Goal: Information Seeking & Learning: Learn about a topic

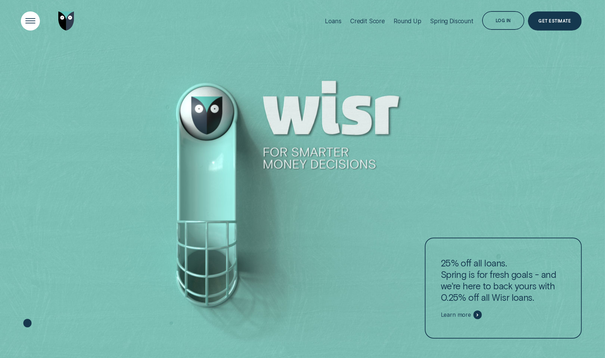
click at [28, 20] on div "Open Menu" at bounding box center [30, 21] width 27 height 27
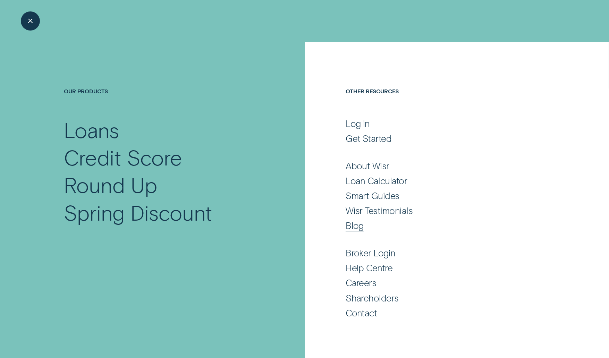
click at [366, 225] on div "Blog" at bounding box center [445, 225] width 199 height 11
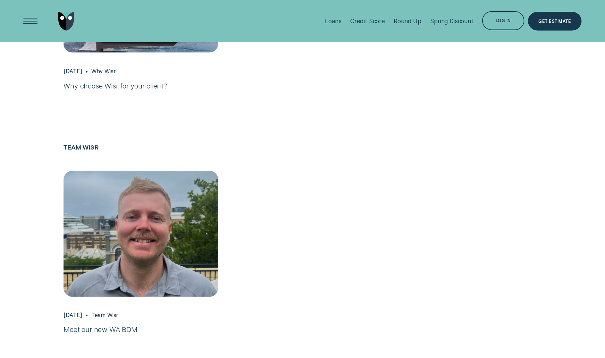
scroll to position [924, 0]
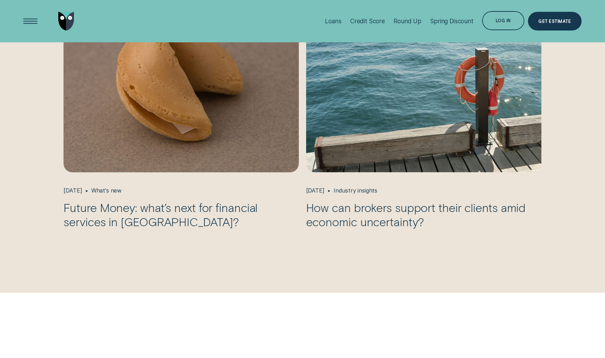
click at [155, 93] on img "Future Money: what’s next for financial services in Australia?, May 21 What's n…" at bounding box center [181, 76] width 247 height 202
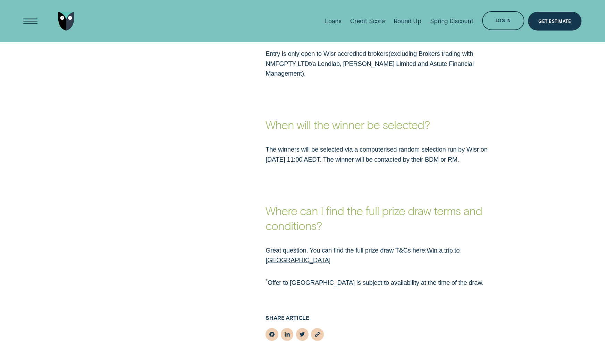
scroll to position [890, 0]
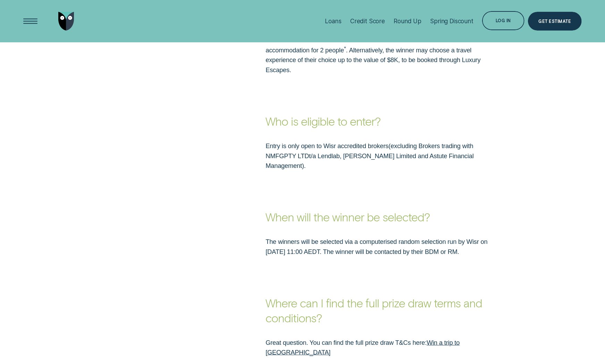
click at [445, 339] on link "Win a trip to [GEOGRAPHIC_DATA]" at bounding box center [362, 347] width 194 height 17
